Goal: Task Accomplishment & Management: Manage account settings

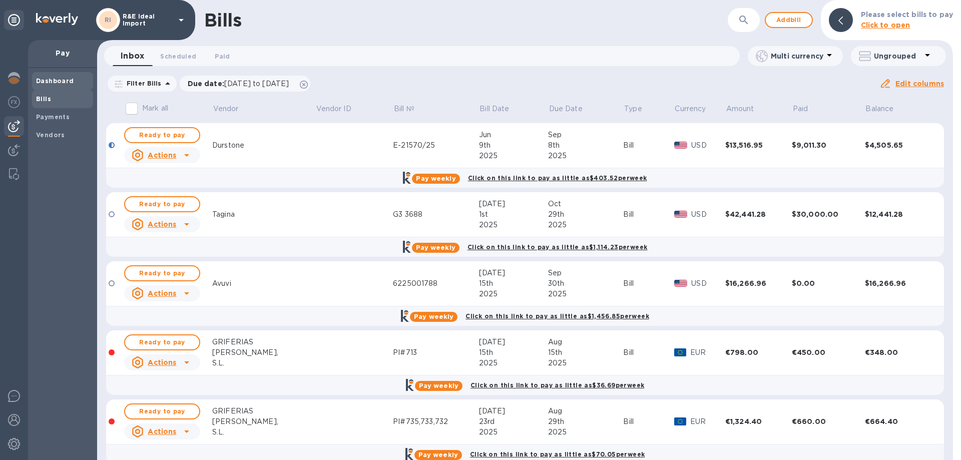
click at [47, 80] on b "Dashboard" at bounding box center [55, 81] width 38 height 8
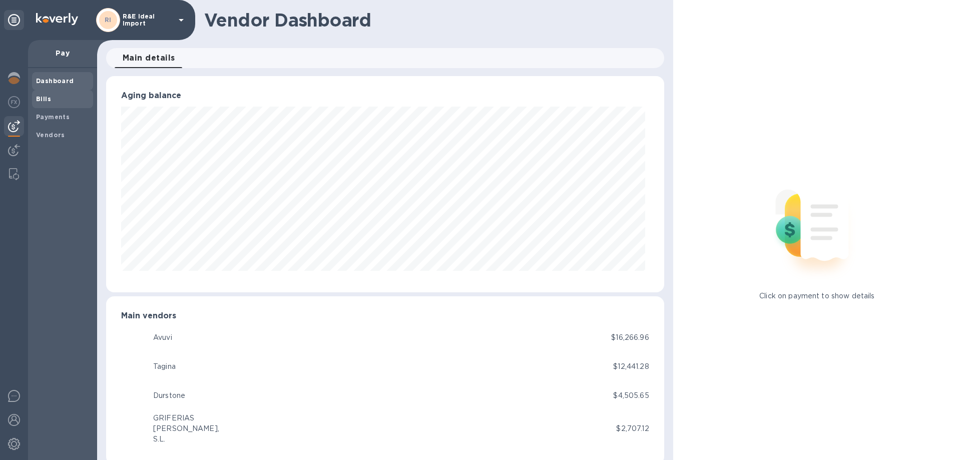
scroll to position [500046, 499709]
click at [47, 101] on b "Bills" at bounding box center [43, 99] width 15 height 8
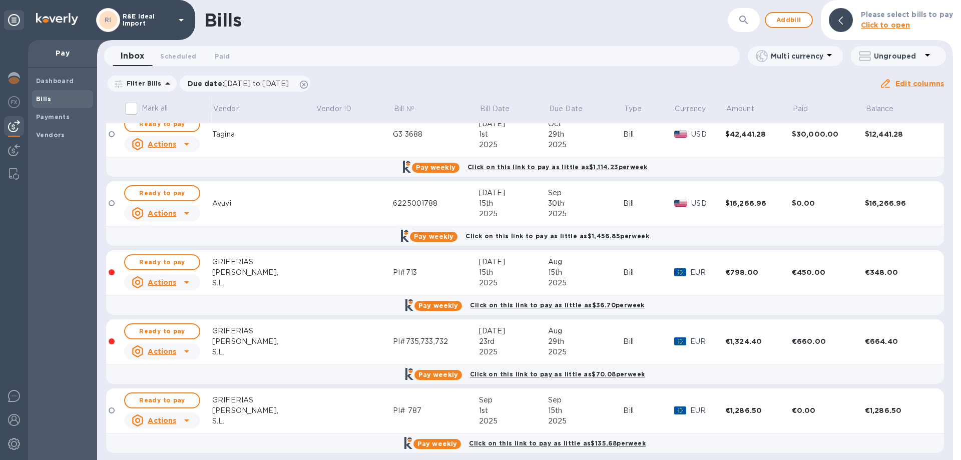
scroll to position [87, 0]
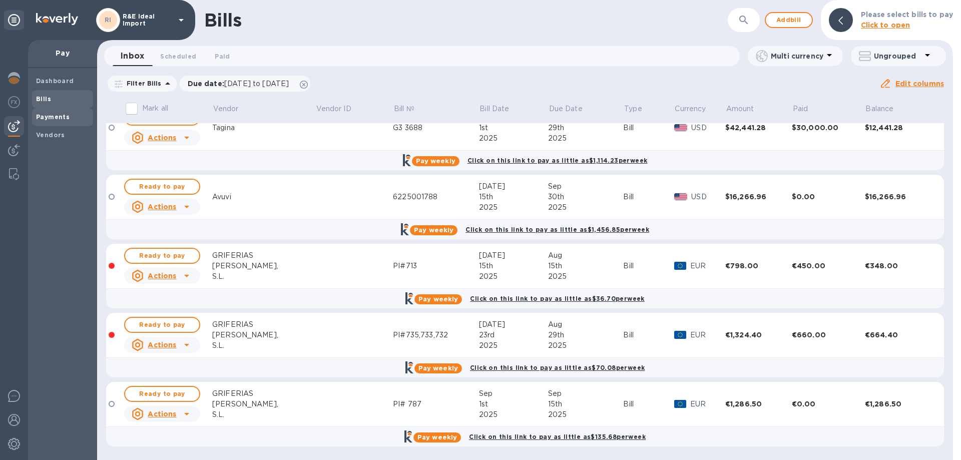
click at [55, 119] on b "Payments" at bounding box center [53, 117] width 34 height 8
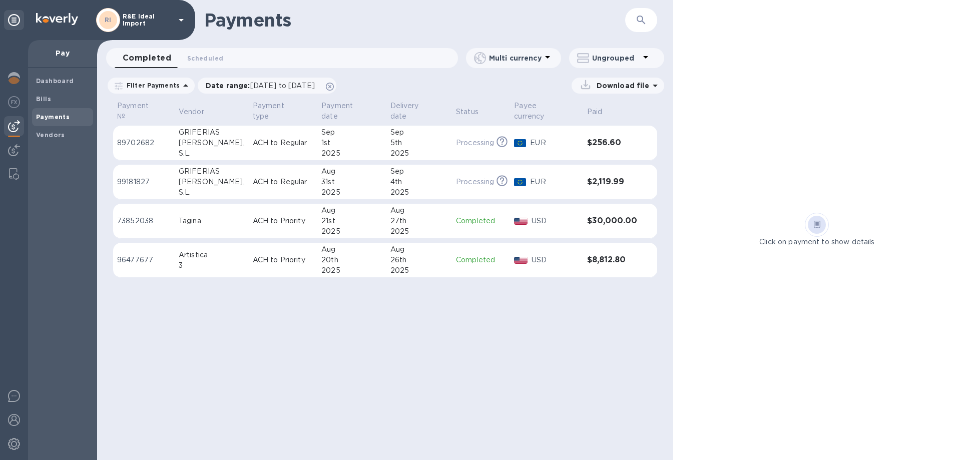
click at [138, 138] on p "89702682" at bounding box center [144, 143] width 54 height 11
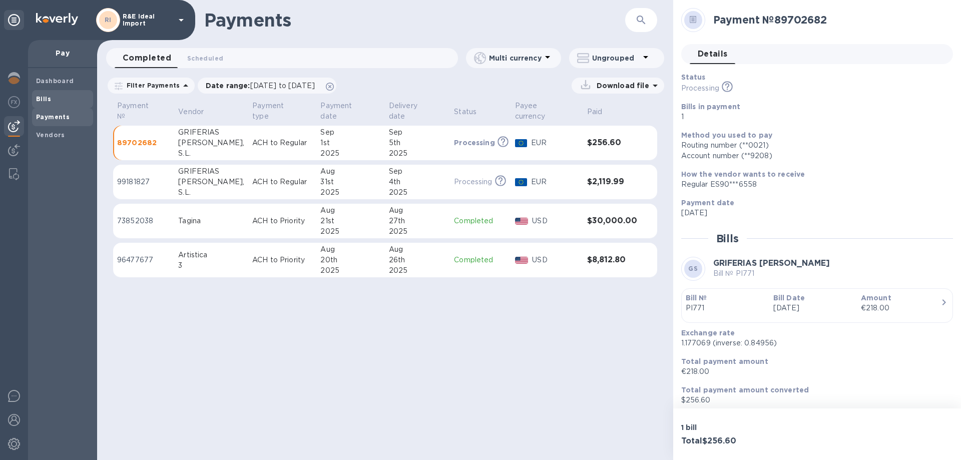
click at [44, 94] on span "Bills" at bounding box center [43, 99] width 15 height 10
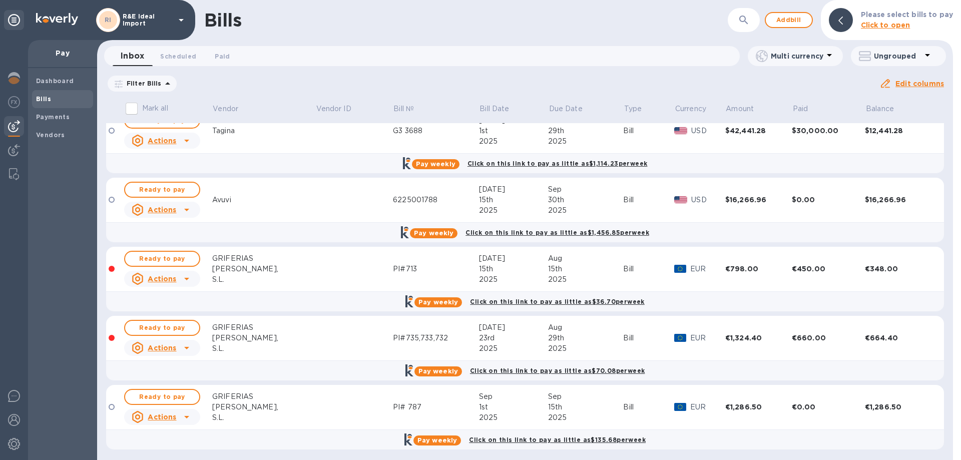
scroll to position [87, 0]
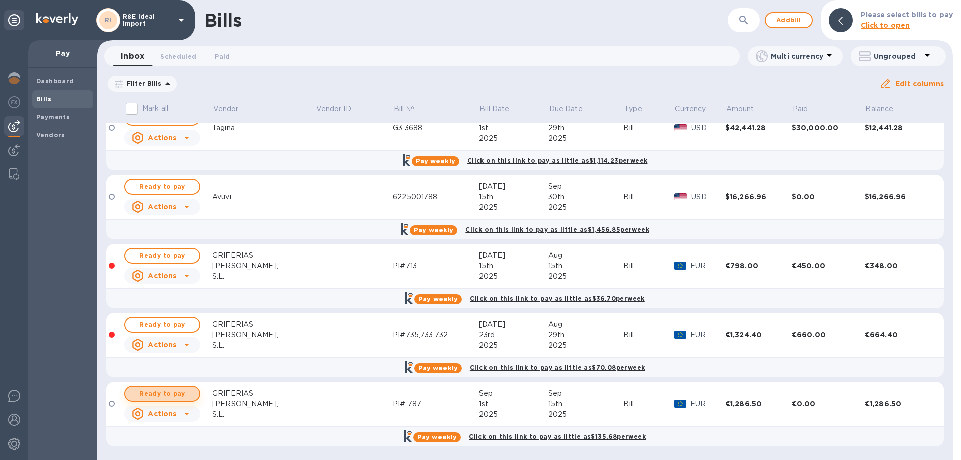
click at [157, 394] on span "Ready to pay" at bounding box center [162, 394] width 58 height 12
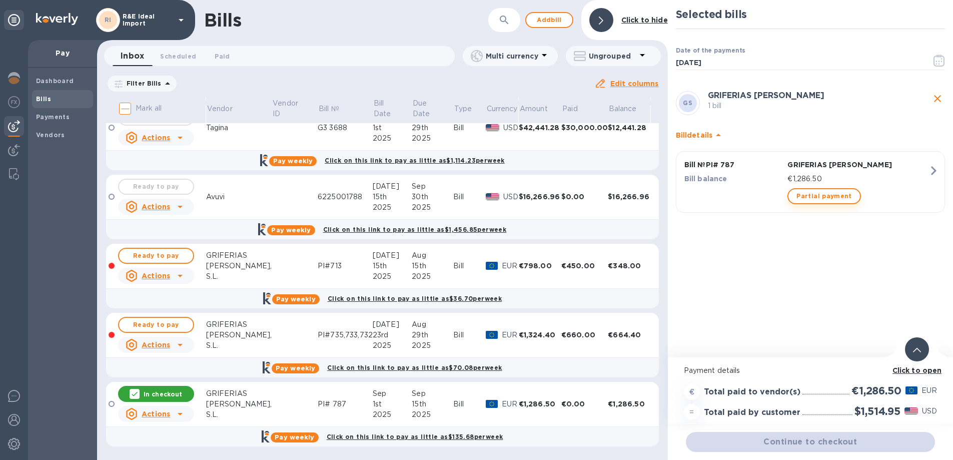
click at [803, 197] on span "Partial payment" at bounding box center [823, 196] width 55 height 12
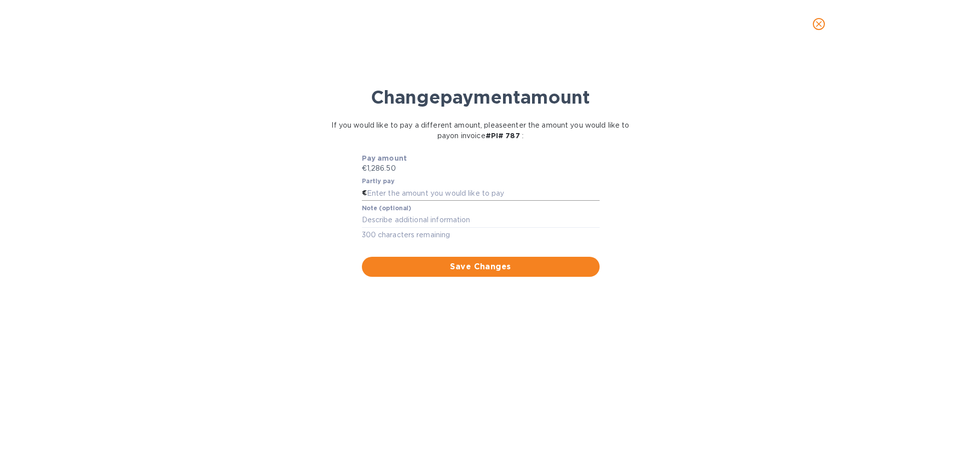
click at [394, 192] on input "text" at bounding box center [483, 193] width 233 height 15
type input "650"
click at [400, 216] on textarea at bounding box center [481, 220] width 238 height 9
type textarea "Deposit for PI787"
click at [457, 265] on span "Save Changes" at bounding box center [481, 267] width 222 height 12
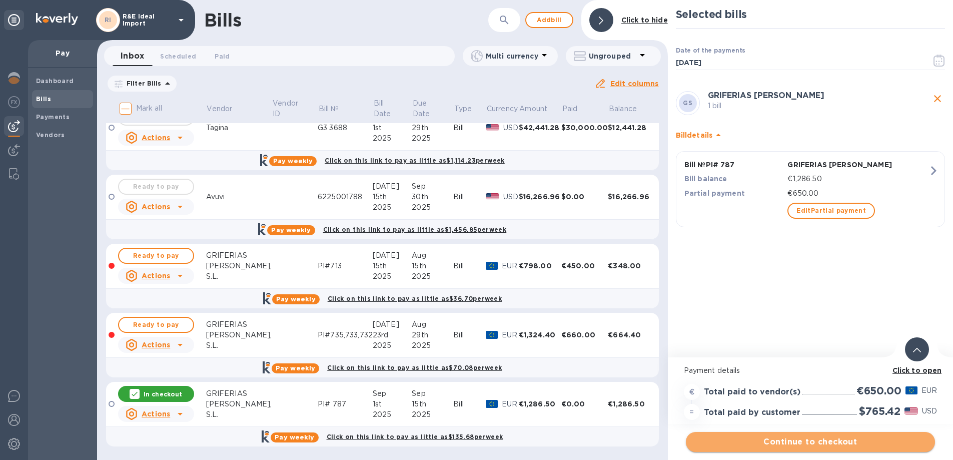
click at [824, 442] on span "Continue to checkout" at bounding box center [810, 442] width 233 height 12
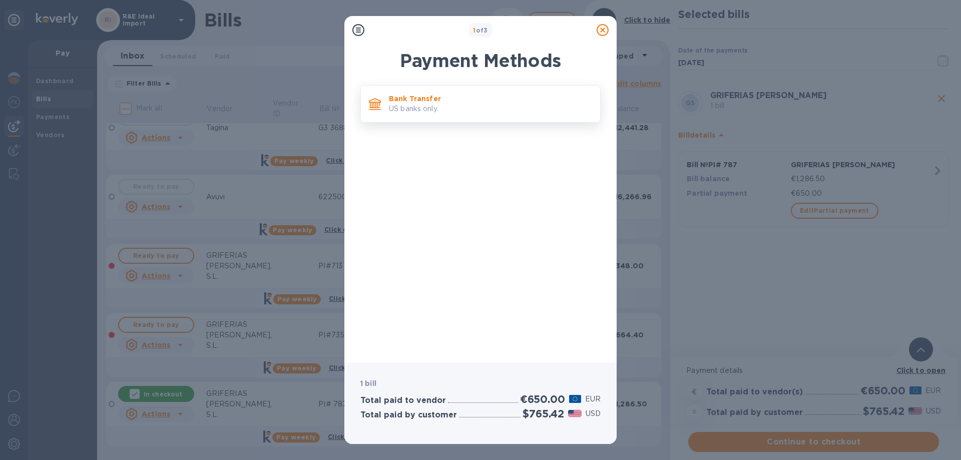
click at [444, 103] on p "Bank Transfer" at bounding box center [490, 99] width 203 height 10
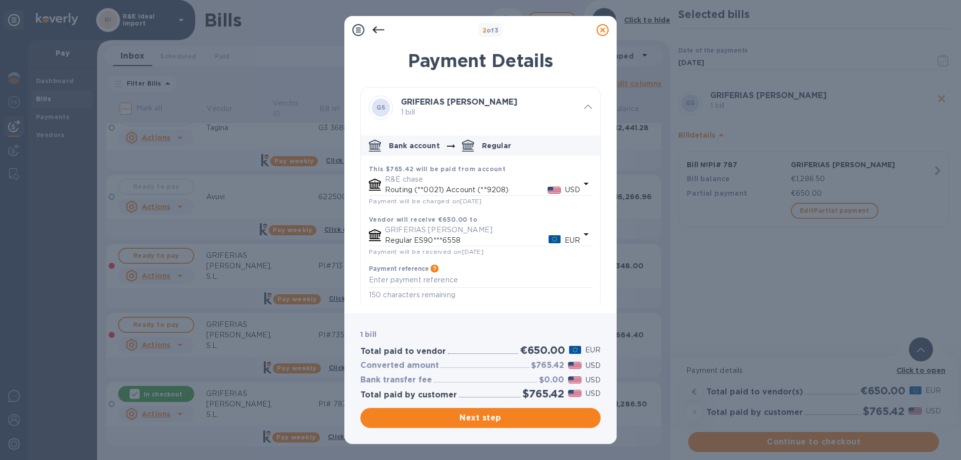
scroll to position [4, 0]
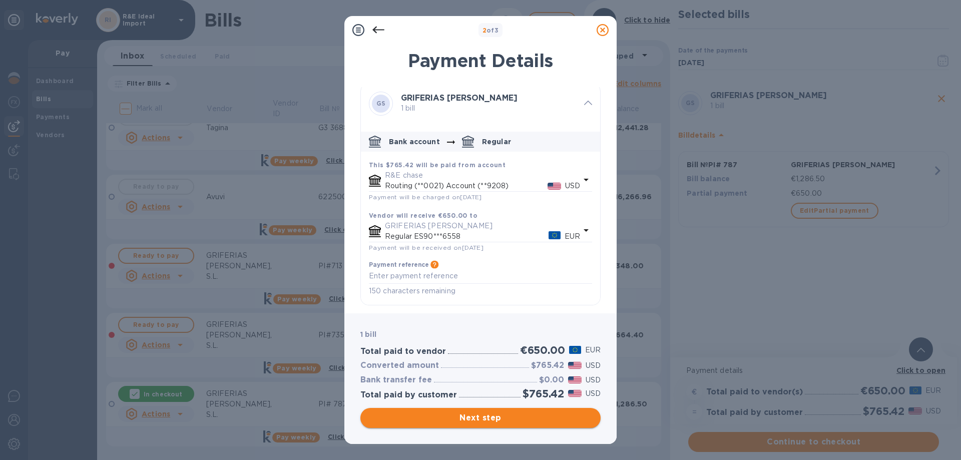
click at [501, 415] on span "Next step" at bounding box center [480, 418] width 224 height 12
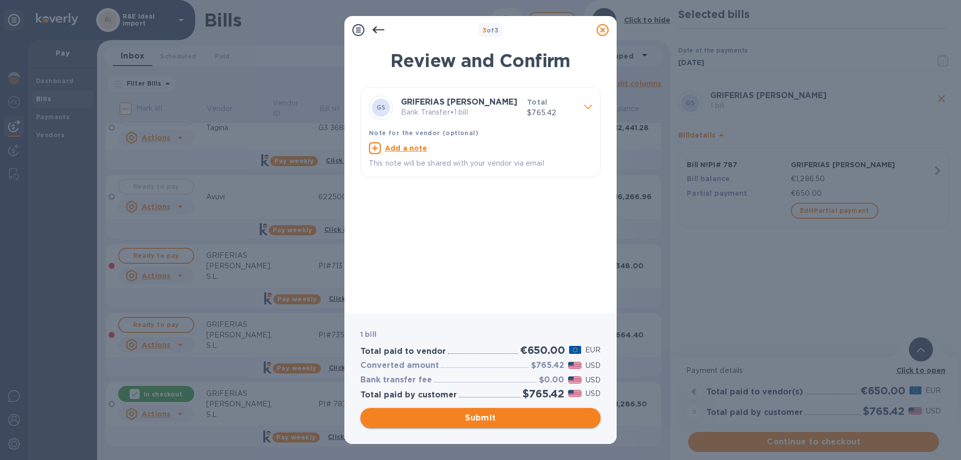
click at [473, 417] on span "Submit" at bounding box center [480, 418] width 224 height 12
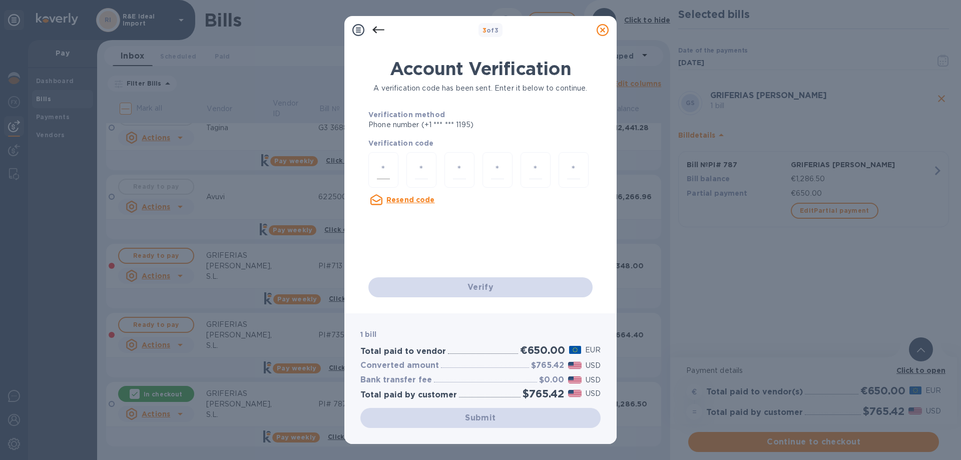
click at [391, 168] on div at bounding box center [383, 170] width 30 height 36
type input "1"
type input "3"
type input "2"
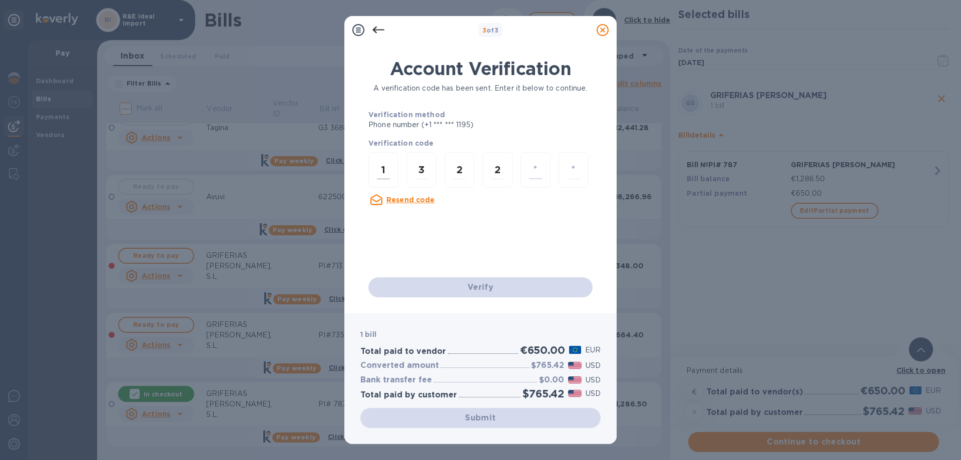
type input "3"
type input "4"
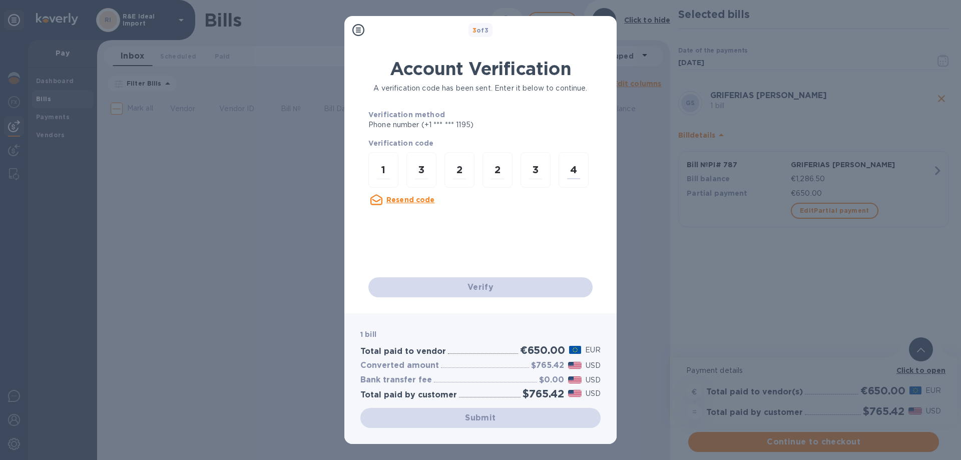
scroll to position [0, 0]
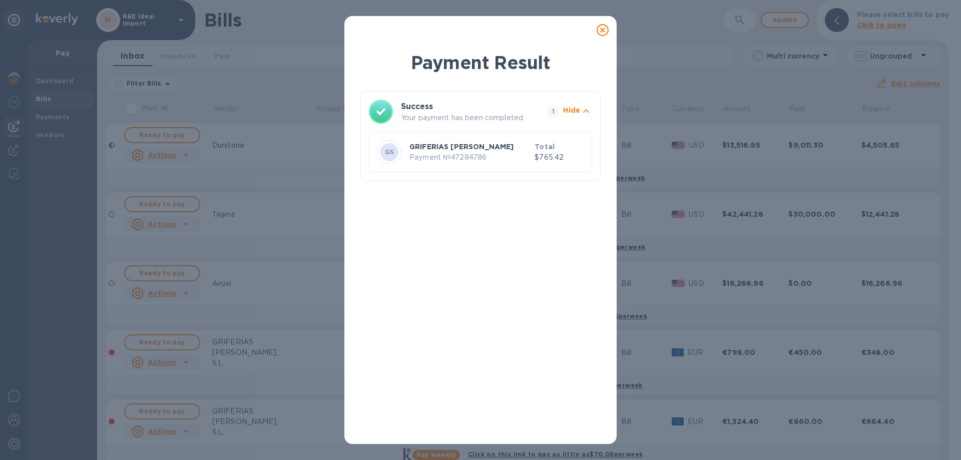
click at [601, 31] on icon at bounding box center [602, 30] width 12 height 12
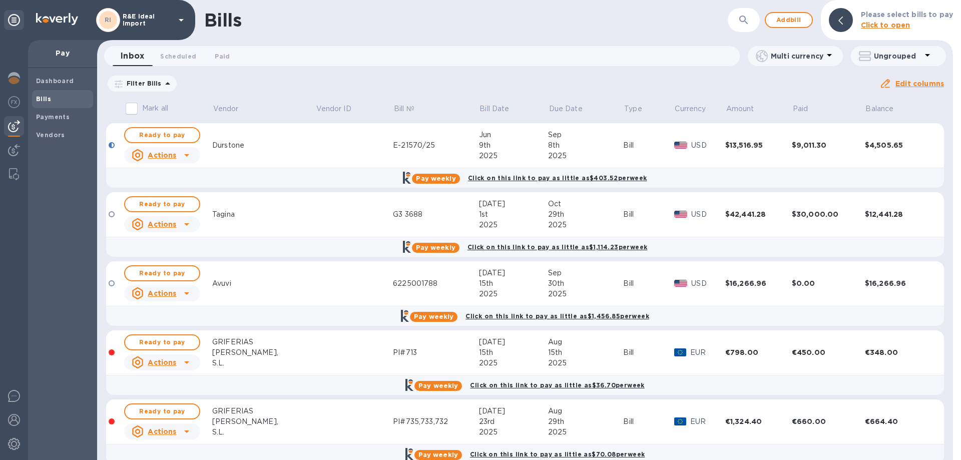
click at [179, 20] on icon at bounding box center [181, 20] width 5 height 3
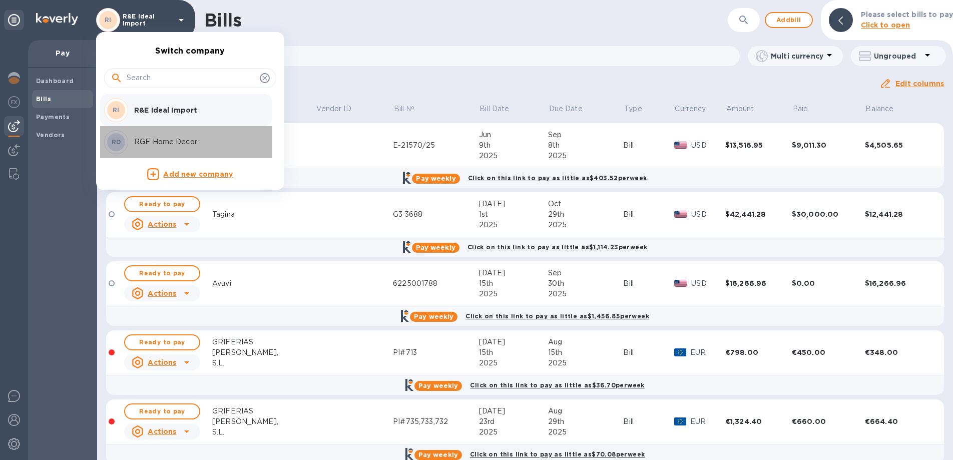
click at [162, 139] on p "RGF Home Decor" at bounding box center [197, 142] width 126 height 11
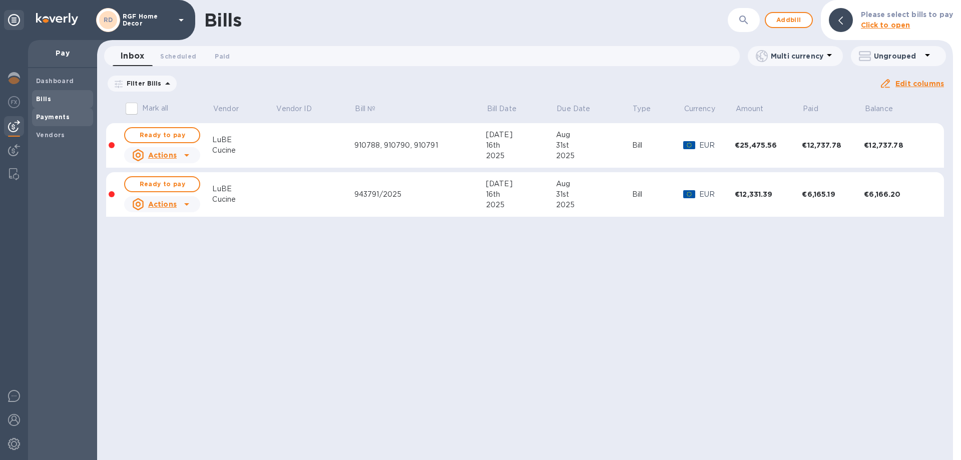
click at [53, 117] on b "Payments" at bounding box center [53, 117] width 34 height 8
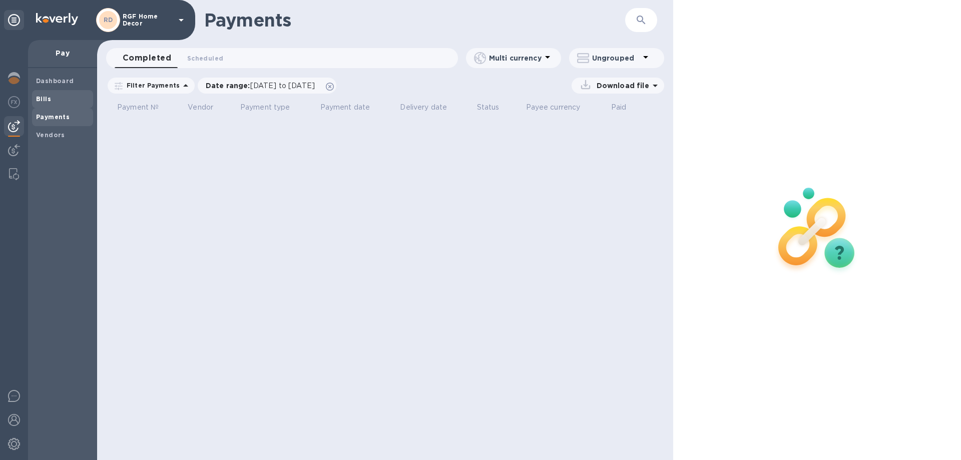
click at [56, 100] on span "Bills" at bounding box center [62, 99] width 53 height 10
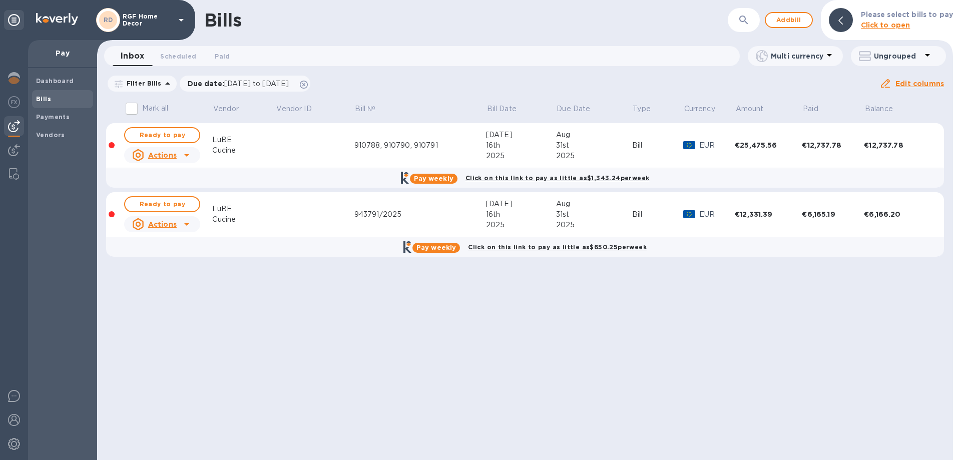
click at [180, 17] on icon at bounding box center [181, 20] width 12 height 12
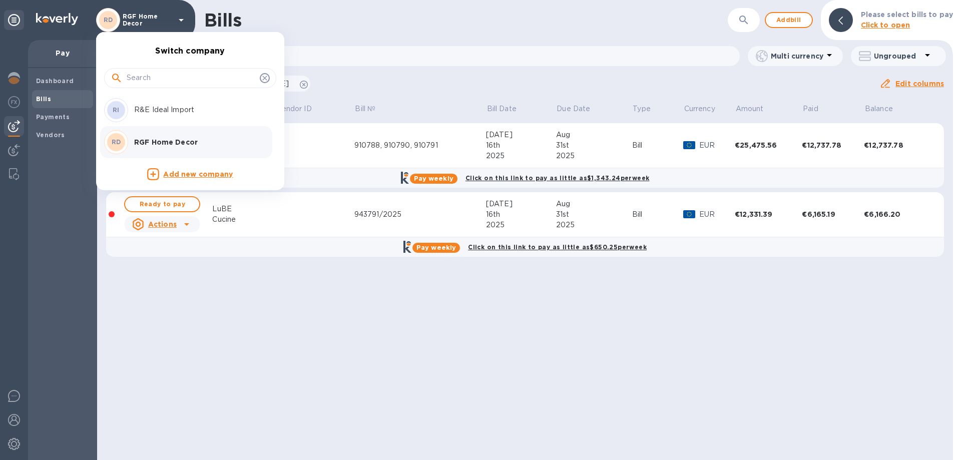
click at [160, 112] on p "R&E Ideal Import" at bounding box center [197, 110] width 126 height 11
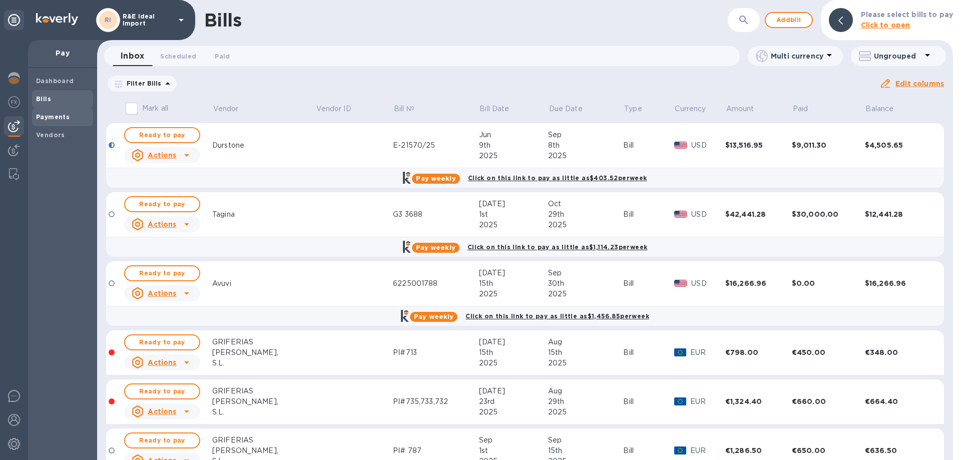
click at [54, 118] on b "Payments" at bounding box center [53, 117] width 34 height 8
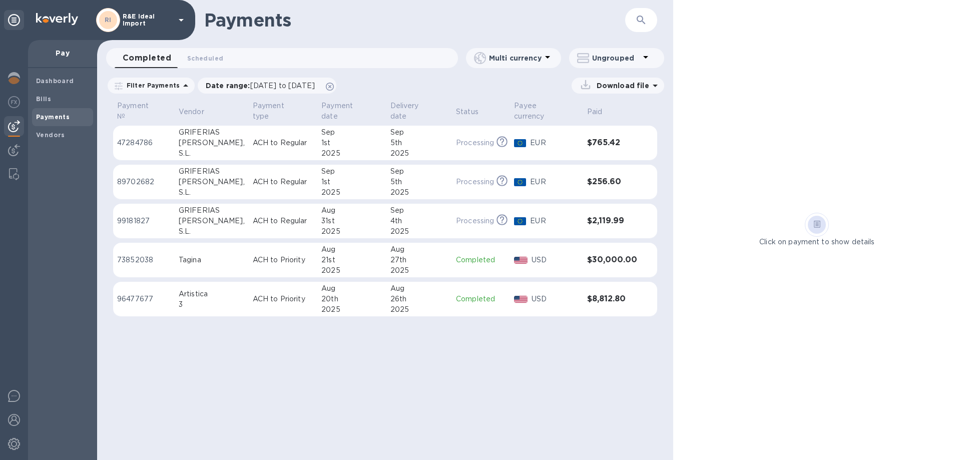
click at [40, 117] on b "Payments" at bounding box center [53, 117] width 34 height 8
click at [47, 97] on b "Bills" at bounding box center [43, 99] width 15 height 8
